Goal: Task Accomplishment & Management: Manage account settings

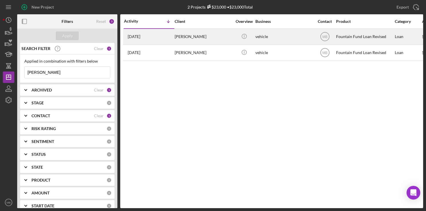
click at [175, 33] on div "[PERSON_NAME]" at bounding box center [203, 36] width 57 height 15
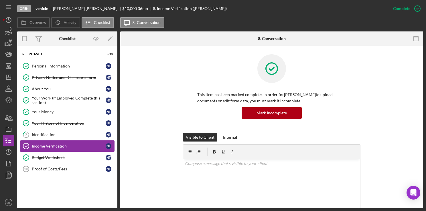
click at [41, 144] on div "Income Verification" at bounding box center [69, 146] width 74 height 5
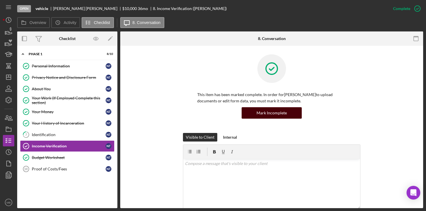
click at [268, 110] on div "Mark Incomplete" at bounding box center [271, 112] width 30 height 11
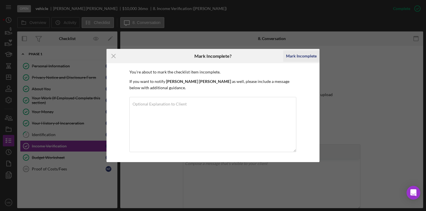
click at [298, 57] on div "Mark Incomplete" at bounding box center [301, 55] width 31 height 11
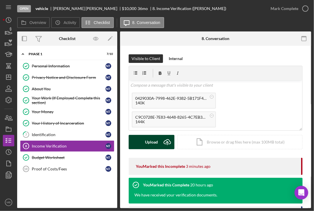
click at [166, 143] on icon "Icon/Upload" at bounding box center [167, 142] width 14 height 14
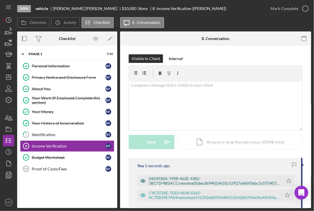
click at [188, 181] on div "0429030A-7998-462E-9382-5B171F4B5ACCremotea05decdb94059e31c52927a6f6f5bbc1c0754…" at bounding box center [215, 181] width 132 height 9
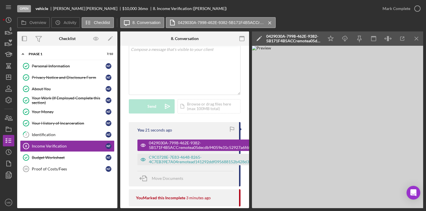
scroll to position [38, 0]
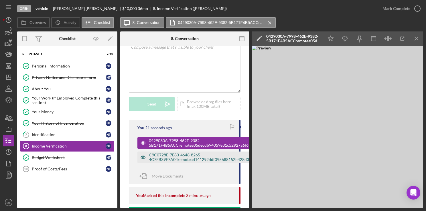
click at [206, 161] on div "C9C0728E-7E83-4648-8265-4C7EB39E7A04remotead141292ddf095688152b428d395e04a40f2f…" at bounding box center [214, 157] width 130 height 9
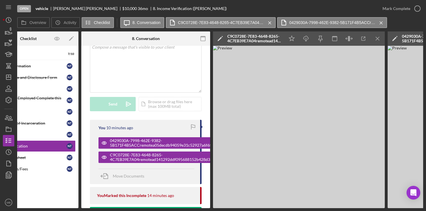
scroll to position [0, 0]
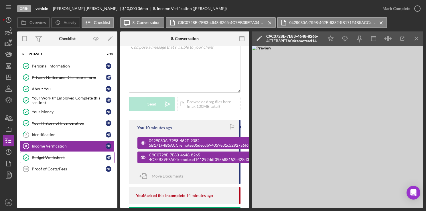
click at [55, 158] on div "Budget Worksheet" at bounding box center [69, 157] width 74 height 5
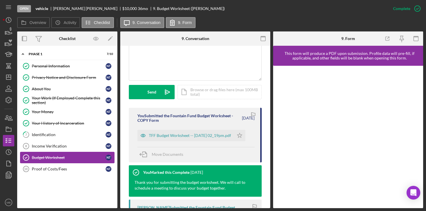
scroll to position [139, 0]
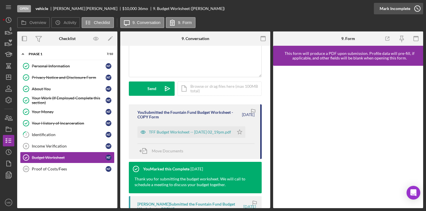
click at [419, 10] on circle "button" at bounding box center [417, 9] width 6 height 6
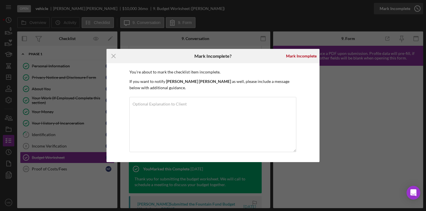
click at [301, 58] on div "Mark Incomplete" at bounding box center [301, 55] width 31 height 11
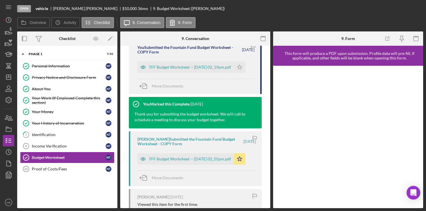
scroll to position [53, 0]
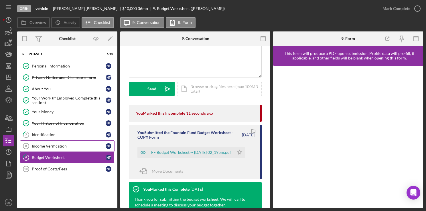
click at [77, 145] on div "Income Verification" at bounding box center [69, 146] width 74 height 5
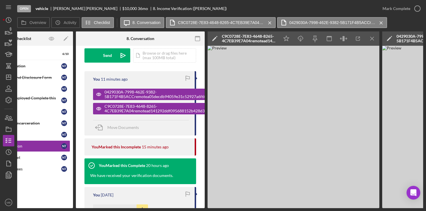
scroll to position [0, 41]
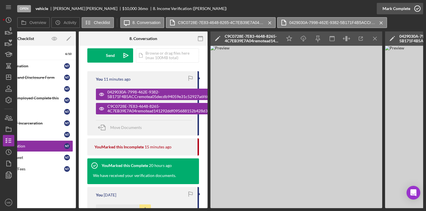
click at [418, 10] on icon "button" at bounding box center [417, 8] width 14 height 14
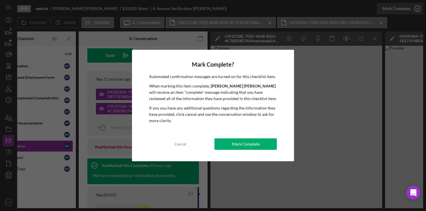
click at [246, 144] on div "Mark Complete" at bounding box center [246, 144] width 28 height 11
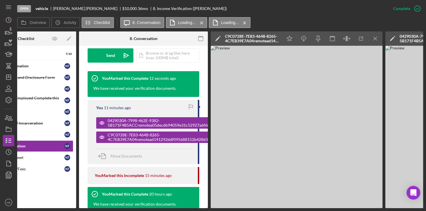
scroll to position [0, 0]
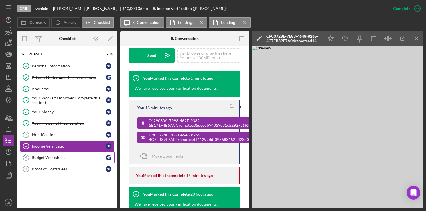
click at [65, 155] on div "Budget Worksheet" at bounding box center [69, 157] width 74 height 5
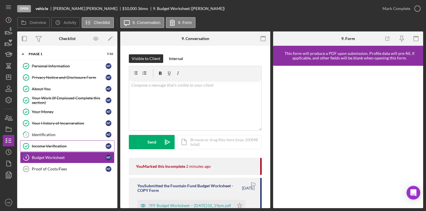
click at [69, 145] on div "Income Verification" at bounding box center [69, 146] width 74 height 5
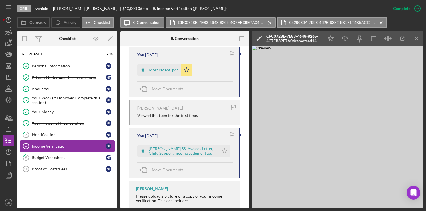
scroll to position [341, 0]
click at [158, 155] on div "[PERSON_NAME] SSI Awards Letter, Child Support Income Judgment .pdf" at bounding box center [178, 150] width 82 height 11
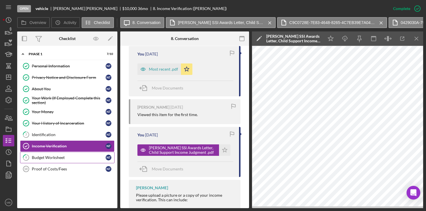
click at [85, 153] on link "9 Budget Worksheet N T" at bounding box center [67, 157] width 94 height 11
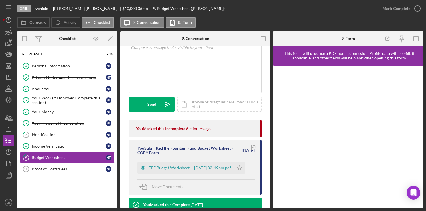
scroll to position [47, 0]
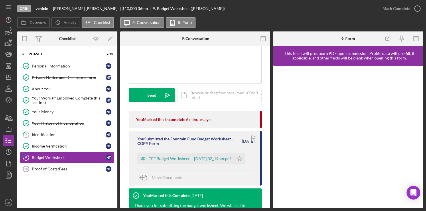
click at [184, 161] on div "TFF Budget Worksheet -- [DATE] 02_19pm.pdf" at bounding box center [190, 159] width 82 height 5
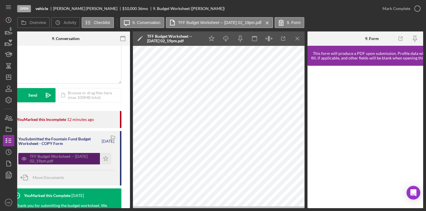
scroll to position [0, 113]
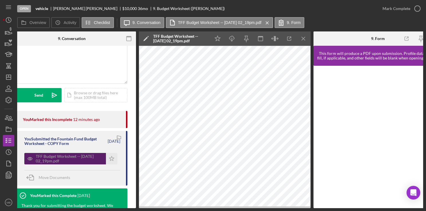
click at [0, 0] on polyline "button" at bounding box center [0, 0] width 0 height 0
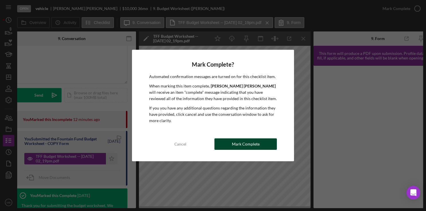
click at [248, 144] on div "Mark Complete" at bounding box center [246, 144] width 28 height 11
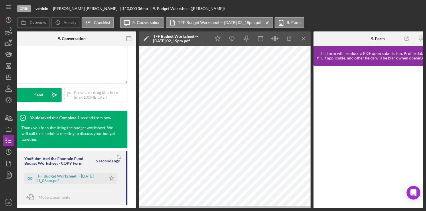
scroll to position [132, 0]
click at [303, 38] on line "button" at bounding box center [303, 38] width 3 height 3
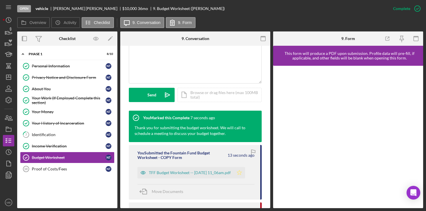
click at [242, 173] on icon "Icon/Star" at bounding box center [239, 172] width 11 height 11
click at [191, 175] on div "TFF Budget Worksheet -- [DATE] 11_06am.pdf" at bounding box center [190, 173] width 82 height 5
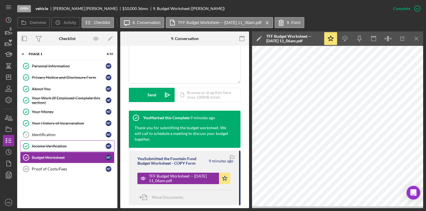
click at [60, 144] on div "Income Verification" at bounding box center [69, 146] width 74 height 5
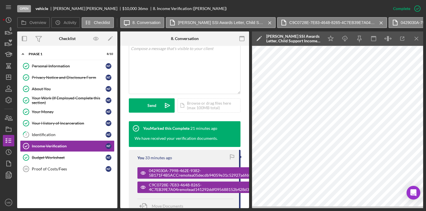
scroll to position [126, 0]
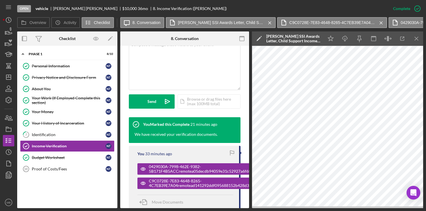
click at [150, 152] on time "33 minutes ago" at bounding box center [158, 154] width 27 height 5
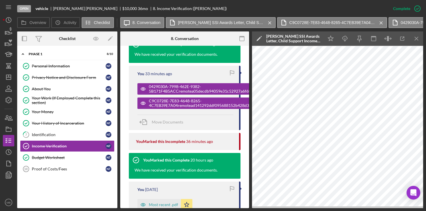
scroll to position [209, 0]
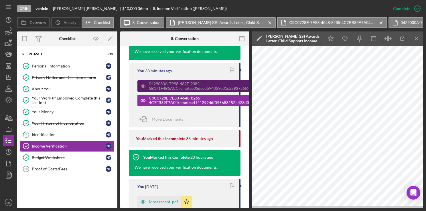
click at [192, 84] on div "0429030A-7998-462E-9382-5B171F4B5ACCremotea05decdb94059e31c52927a6f6f5bbc1c0754…" at bounding box center [215, 86] width 132 height 9
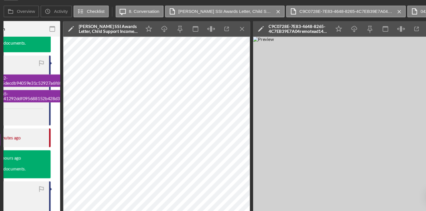
scroll to position [0, 0]
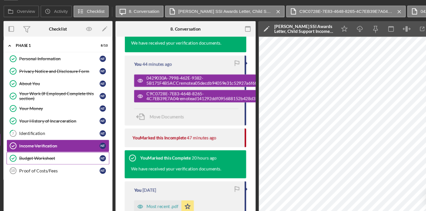
click at [59, 157] on div "Budget Worksheet" at bounding box center [69, 157] width 74 height 5
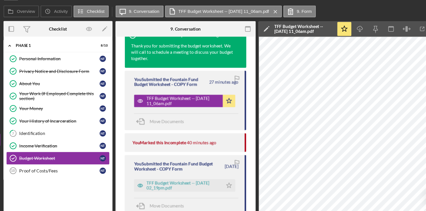
click at [66, 122] on div "Your History of Incarceration" at bounding box center [69, 123] width 74 height 5
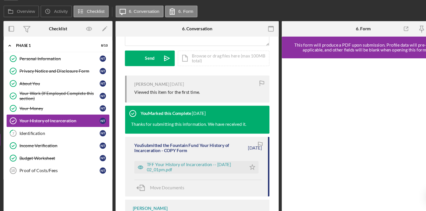
scroll to position [172, 0]
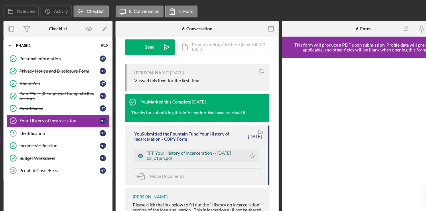
click at [188, 158] on div "TFF Your History of Incarceration -- [DATE] 02_01pm.pdf" at bounding box center [193, 155] width 88 height 9
